Goal: Task Accomplishment & Management: Use online tool/utility

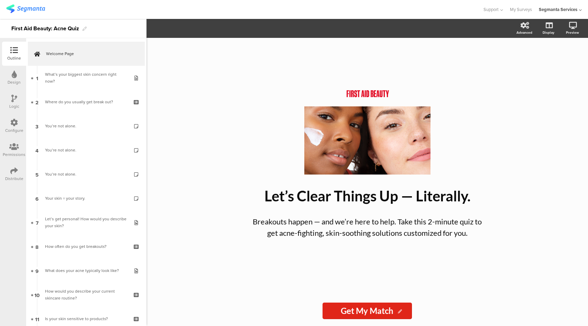
click at [80, 76] on div "What’s your biggest skin concern right now?" at bounding box center [86, 78] width 82 height 14
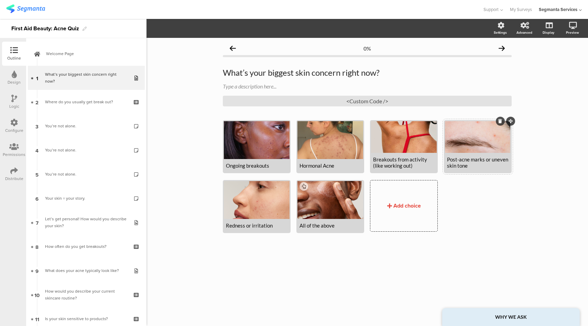
click at [472, 142] on div at bounding box center [478, 137] width 66 height 32
click at [209, 28] on span "Choice options" at bounding box center [202, 28] width 37 height 8
click at [172, 31] on icon "button" at bounding box center [170, 28] width 6 height 6
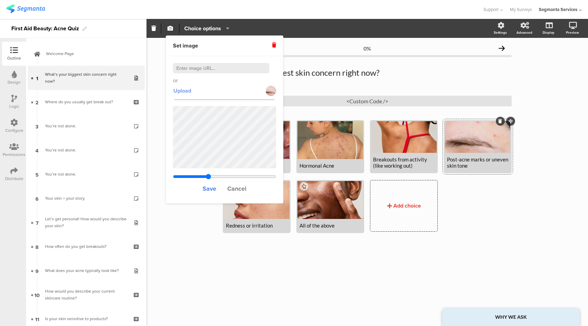
click at [180, 91] on span "Upload" at bounding box center [182, 91] width 18 height 8
type input "0.4"
click at [548, 65] on icon at bounding box center [547, 61] width 7 height 7
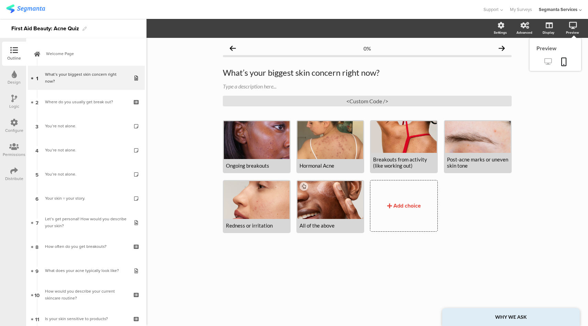
click at [550, 59] on icon at bounding box center [547, 61] width 7 height 7
